Goal: Information Seeking & Learning: Learn about a topic

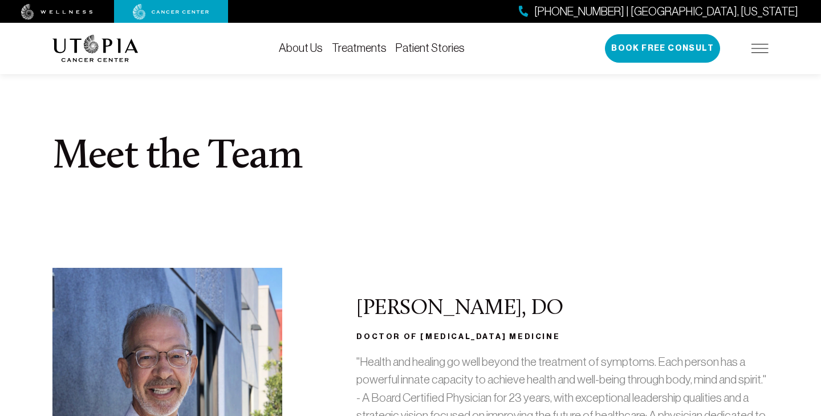
click at [361, 50] on link "Treatments" at bounding box center [359, 48] width 55 height 13
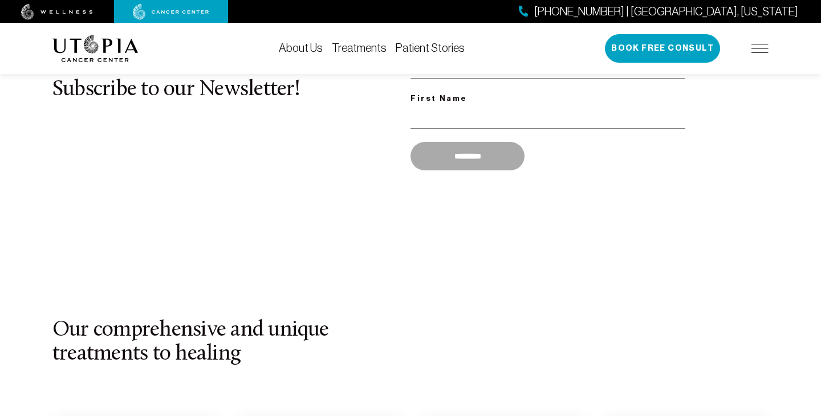
scroll to position [824, 0]
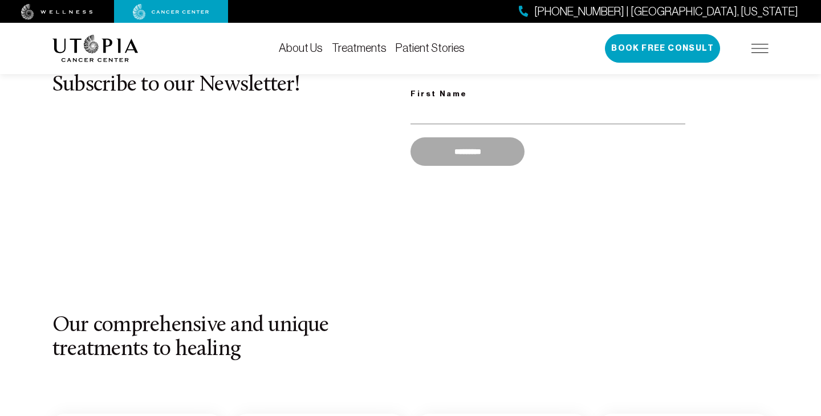
click at [372, 49] on link "Treatments" at bounding box center [359, 48] width 55 height 13
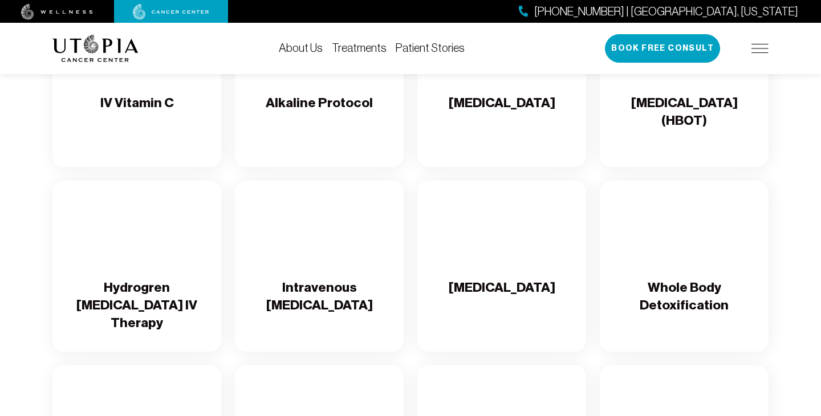
scroll to position [1299, 0]
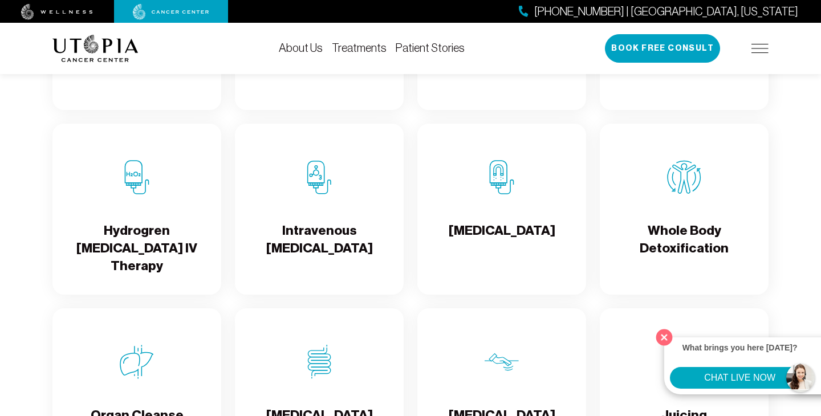
click at [664, 334] on button "Close" at bounding box center [664, 336] width 23 height 23
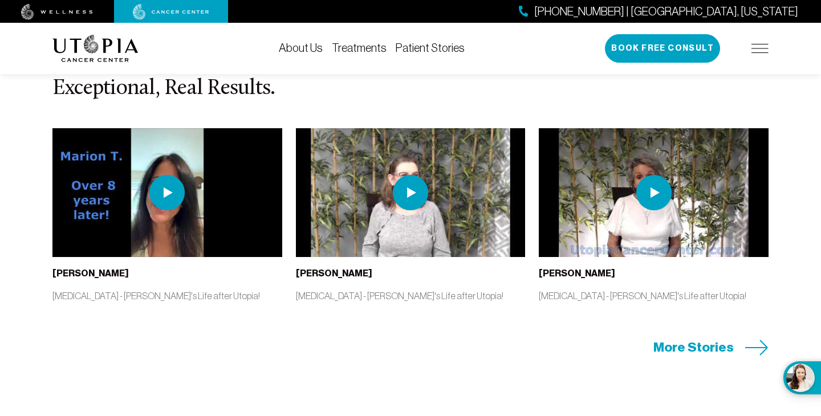
scroll to position [2355, 0]
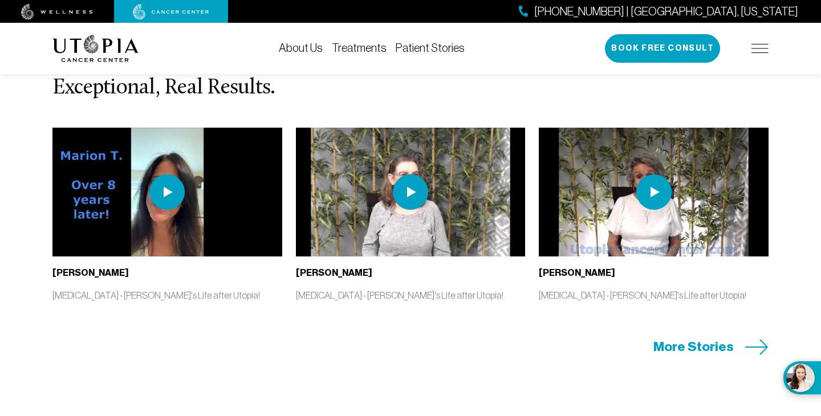
click at [711, 356] on span "More Stories" at bounding box center [693, 347] width 80 height 18
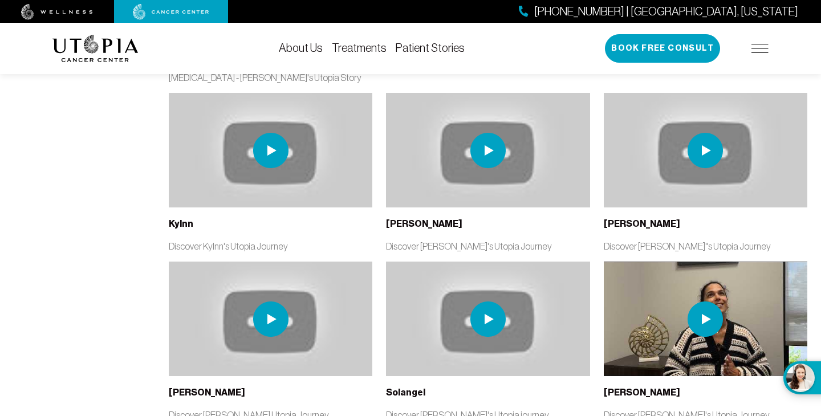
scroll to position [2199, 0]
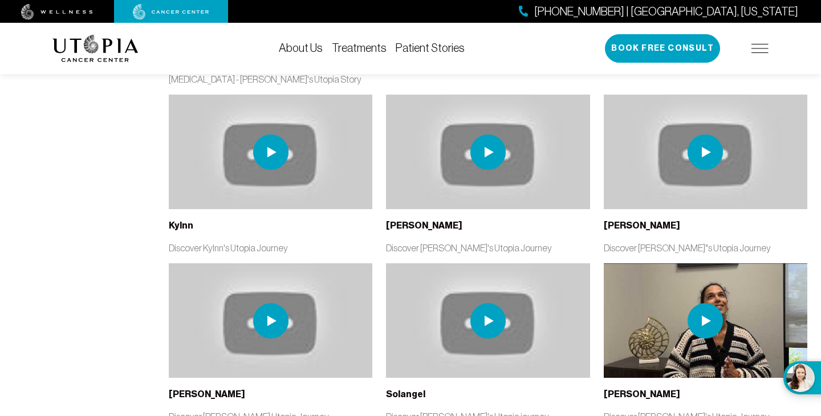
click at [475, 303] on img at bounding box center [487, 320] width 35 height 35
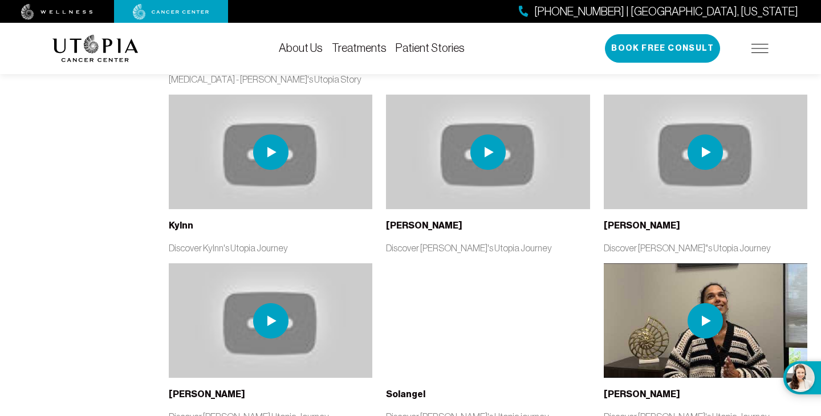
click at [261, 303] on img at bounding box center [270, 320] width 35 height 35
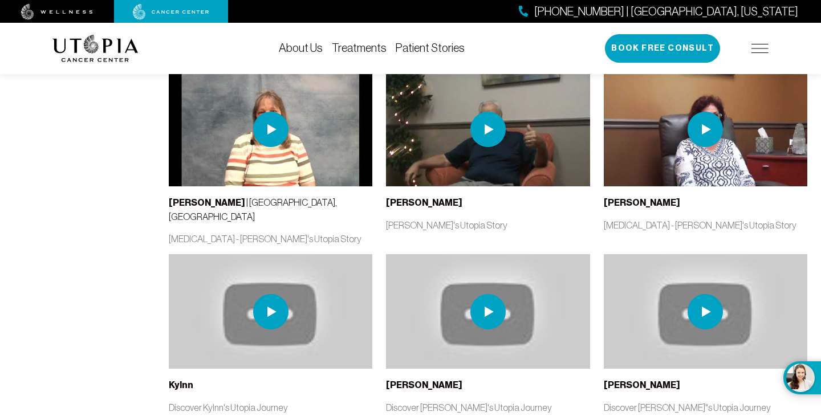
scroll to position [2038, 0]
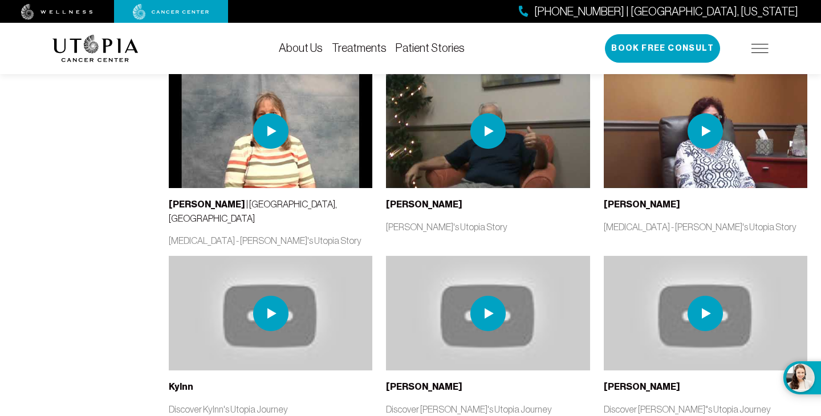
click at [455, 256] on img at bounding box center [487, 313] width 203 height 115
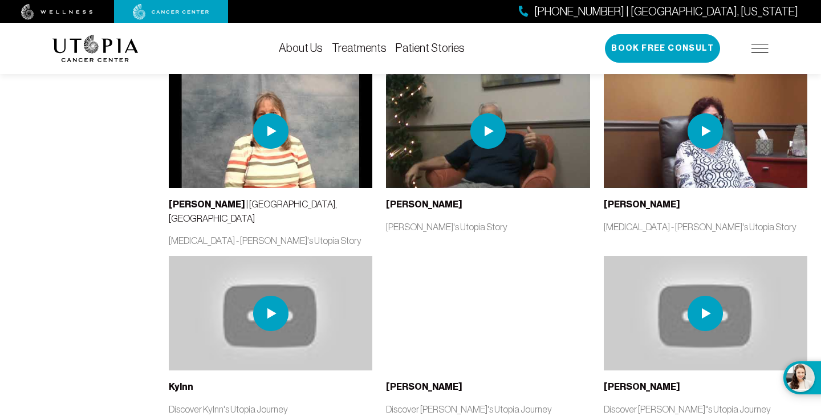
click at [695, 296] on img at bounding box center [704, 313] width 35 height 35
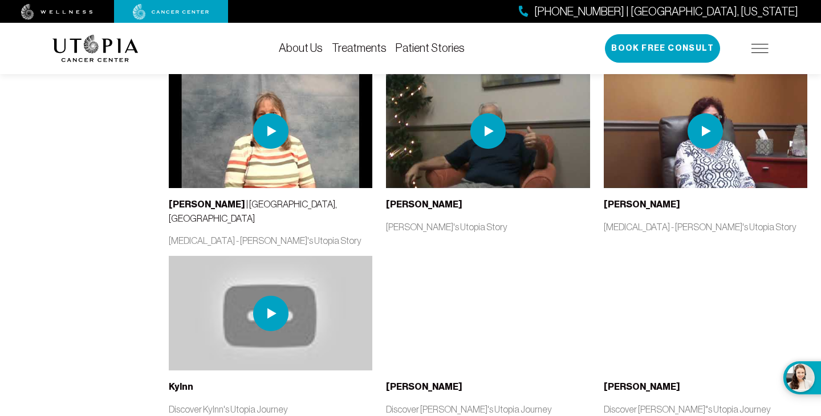
click at [274, 296] on img at bounding box center [270, 313] width 35 height 35
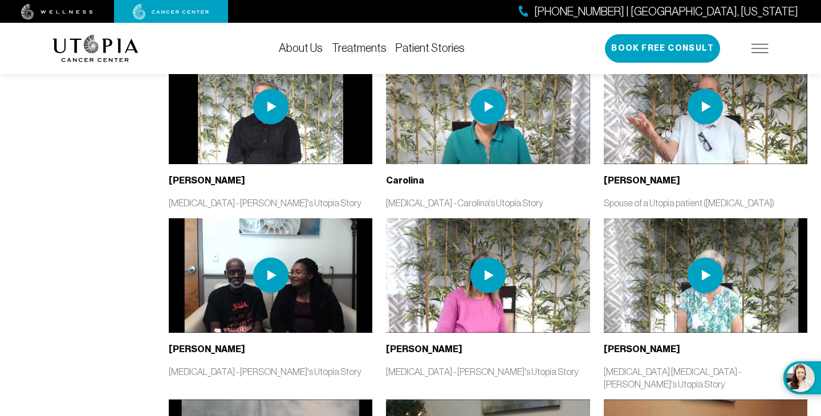
scroll to position [1711, 0]
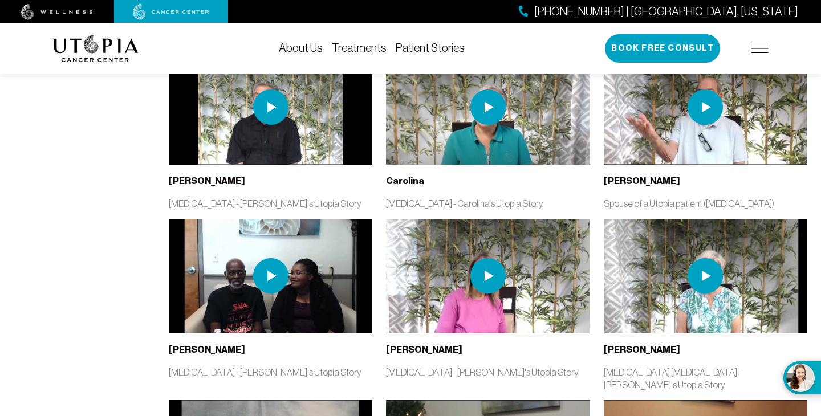
click at [718, 258] on img at bounding box center [704, 275] width 35 height 35
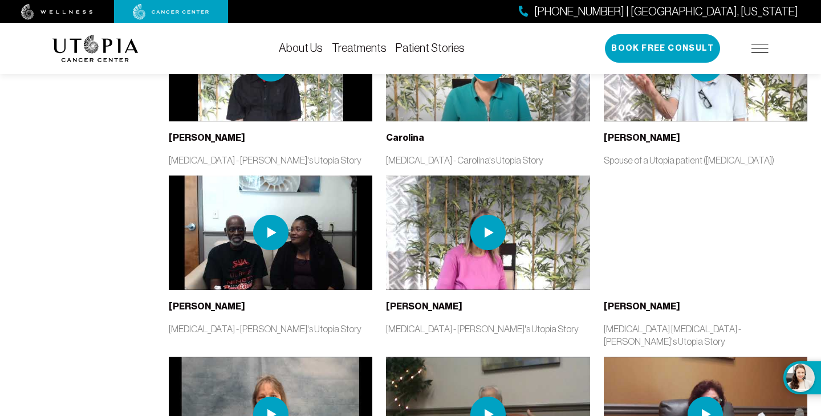
scroll to position [1756, 0]
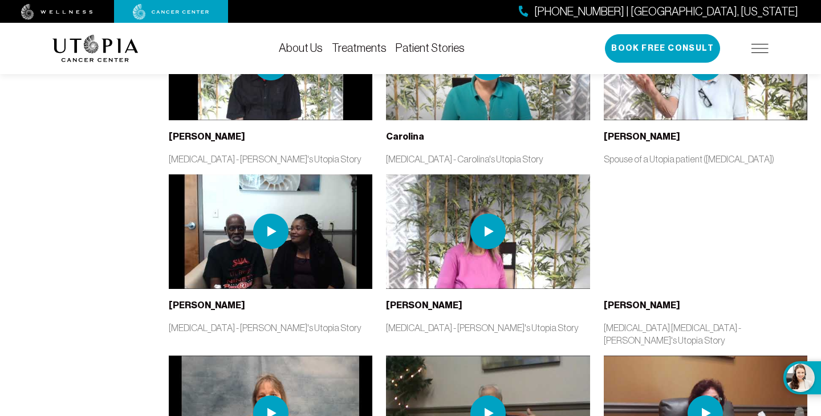
click at [508, 174] on img at bounding box center [487, 231] width 203 height 115
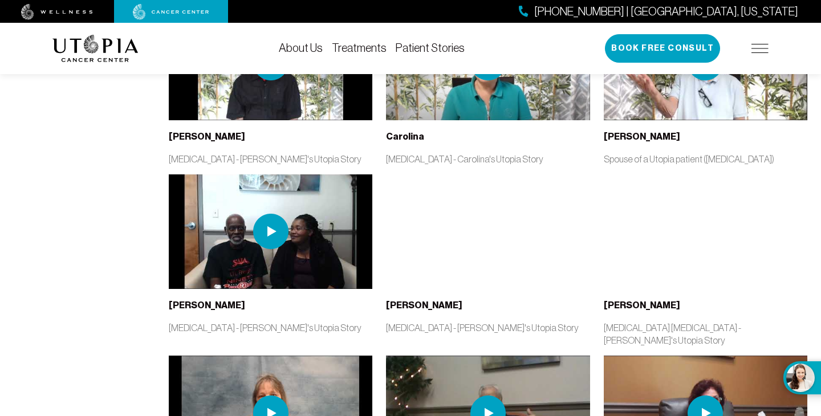
click at [278, 214] on img at bounding box center [270, 231] width 35 height 35
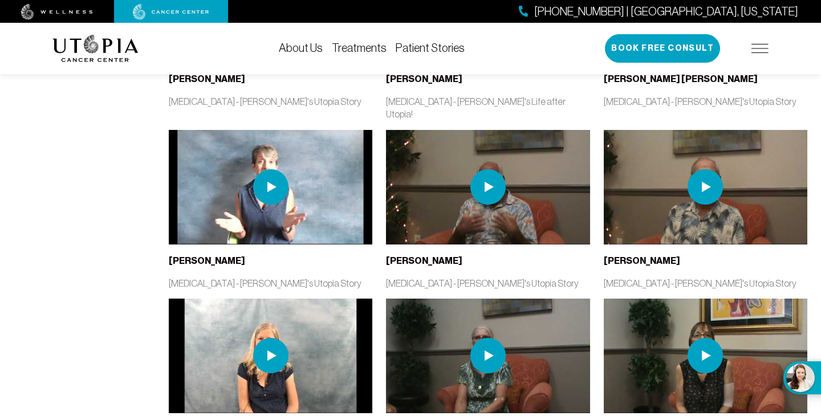
scroll to position [931, 0]
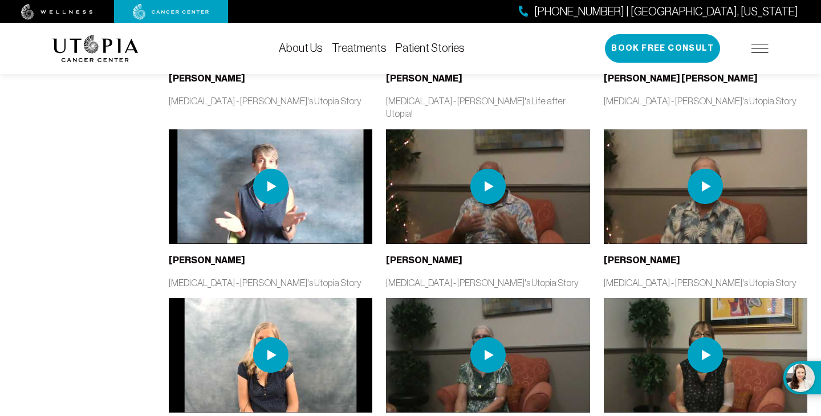
click at [229, 319] on img at bounding box center [270, 355] width 203 height 115
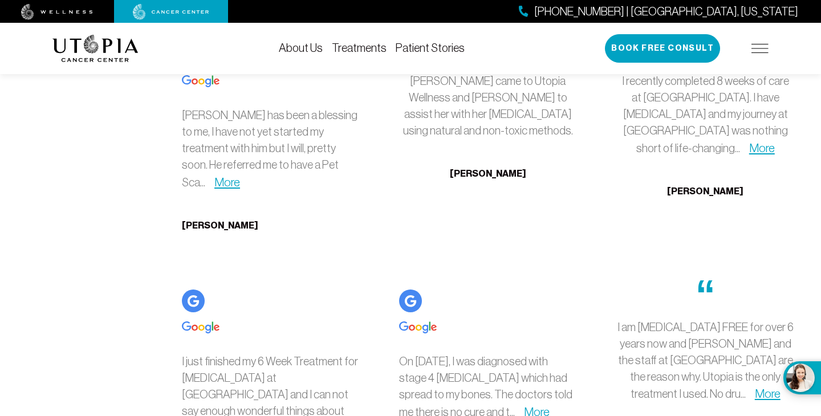
scroll to position [2799, 0]
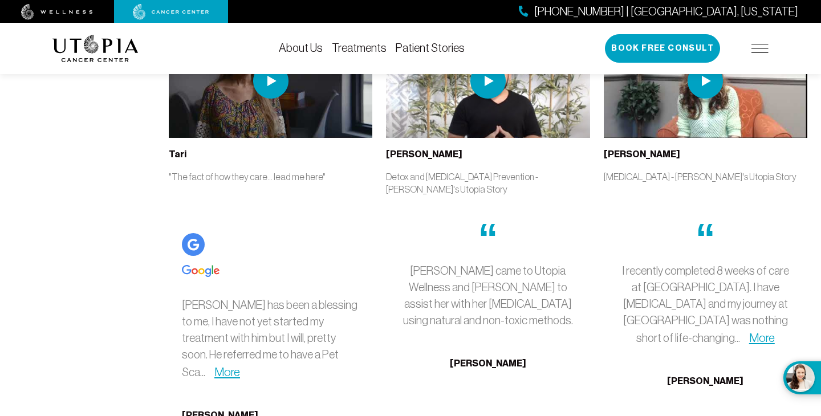
scroll to position [2608, 0]
click at [775, 331] on link "More" at bounding box center [762, 337] width 26 height 13
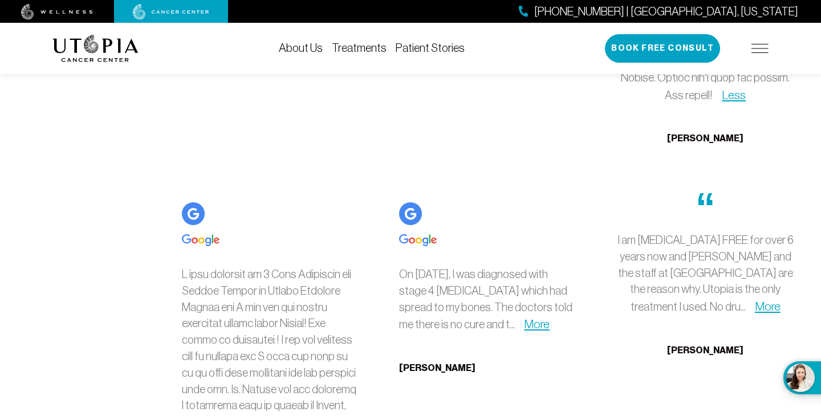
scroll to position [3427, 0]
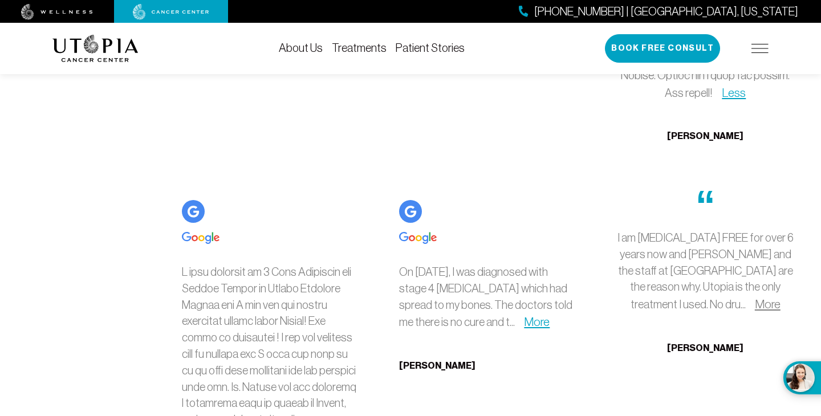
click at [755, 298] on link "More" at bounding box center [768, 304] width 26 height 13
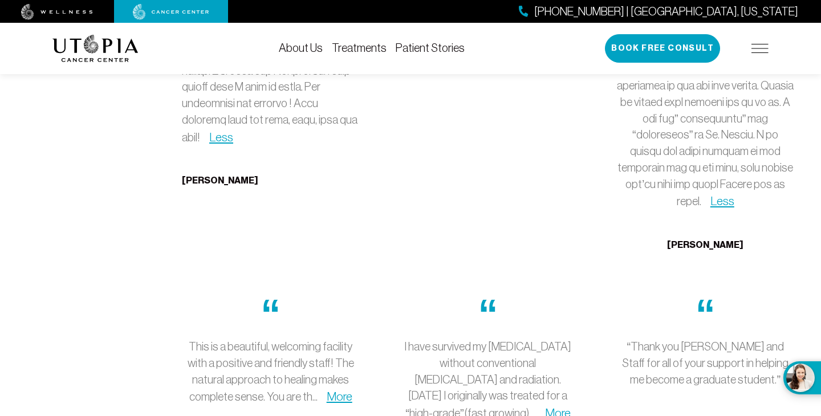
scroll to position [4083, 0]
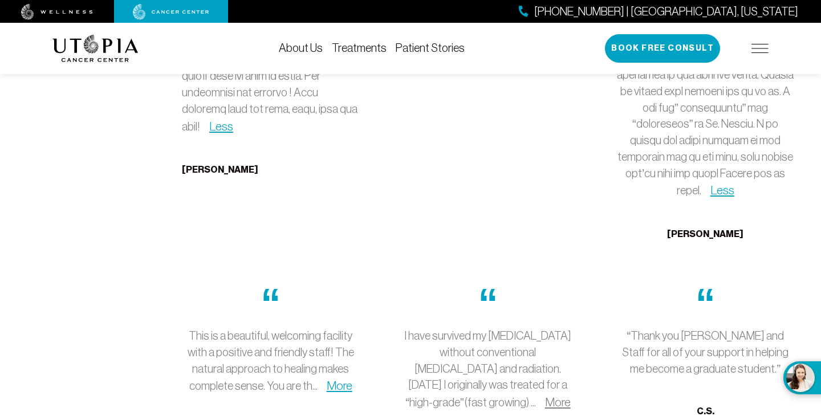
click at [549, 396] on link "More" at bounding box center [558, 402] width 26 height 13
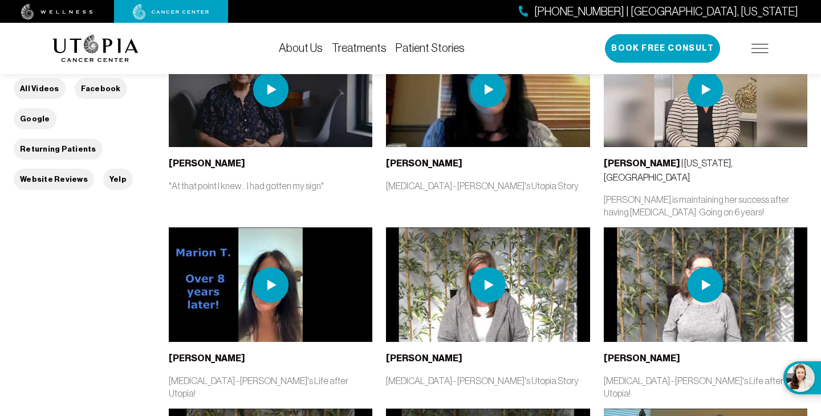
scroll to position [0, 0]
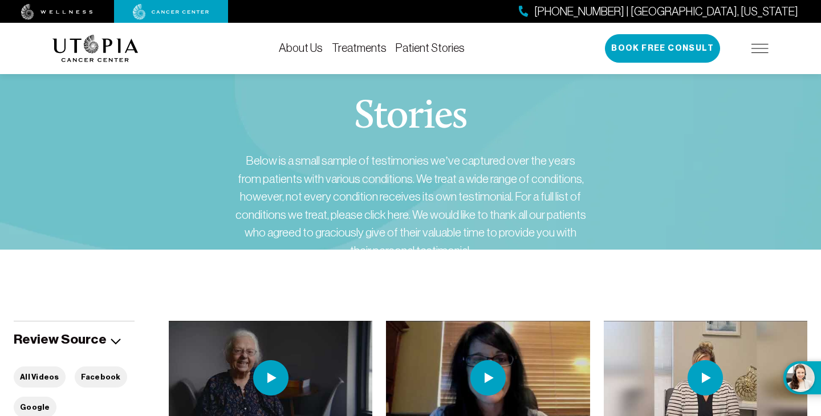
click at [36, 12] on img at bounding box center [57, 12] width 72 height 16
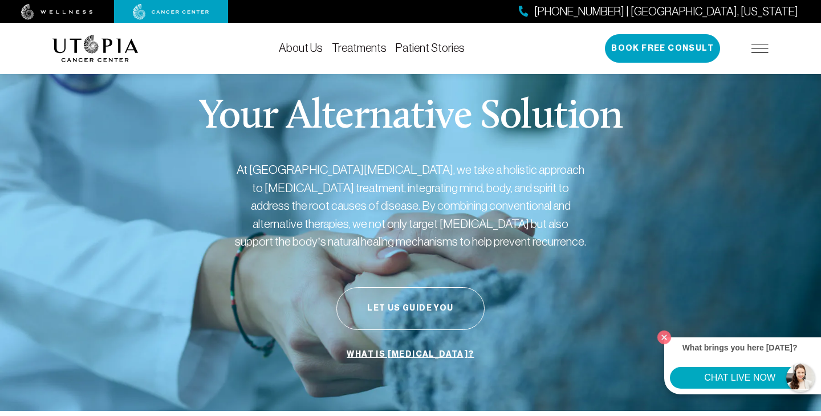
click at [89, 14] on img at bounding box center [57, 12] width 72 height 16
